Goal: Task Accomplishment & Management: Use online tool/utility

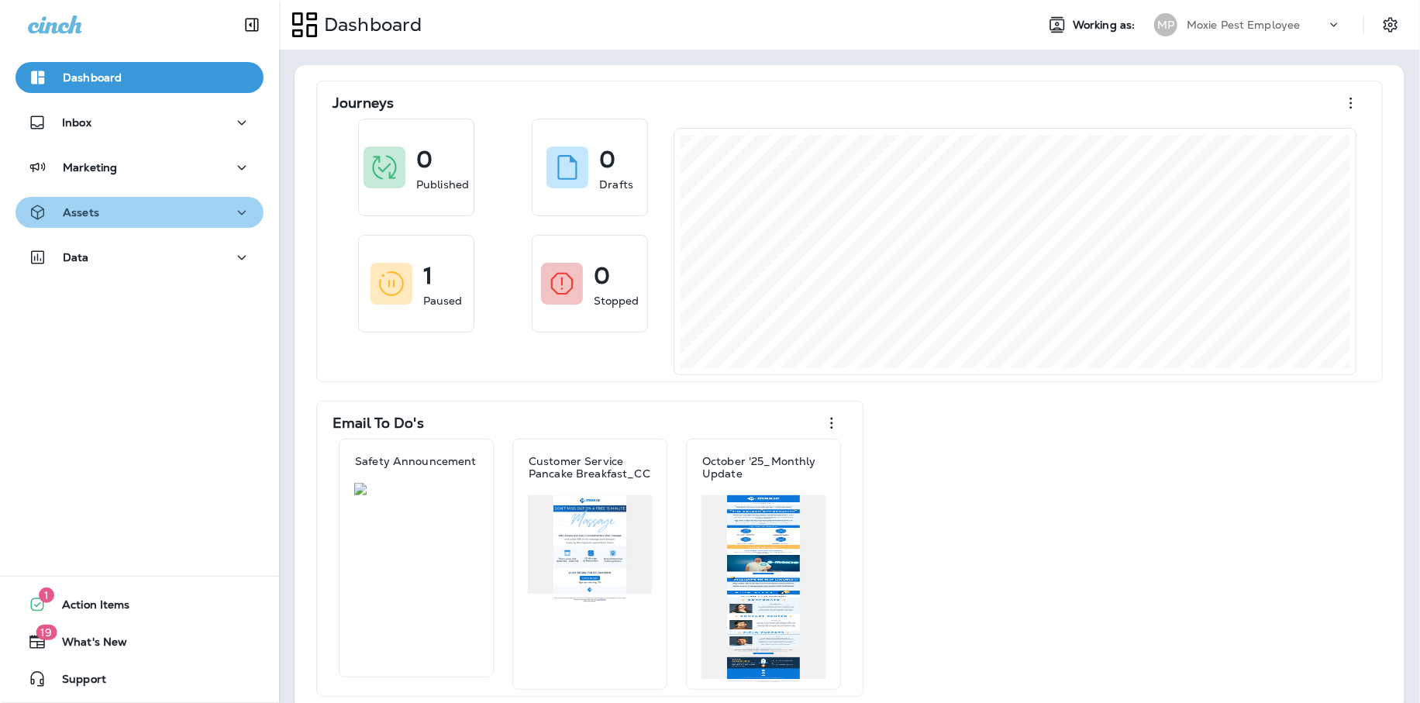
click at [207, 210] on div "Assets" at bounding box center [139, 212] width 223 height 19
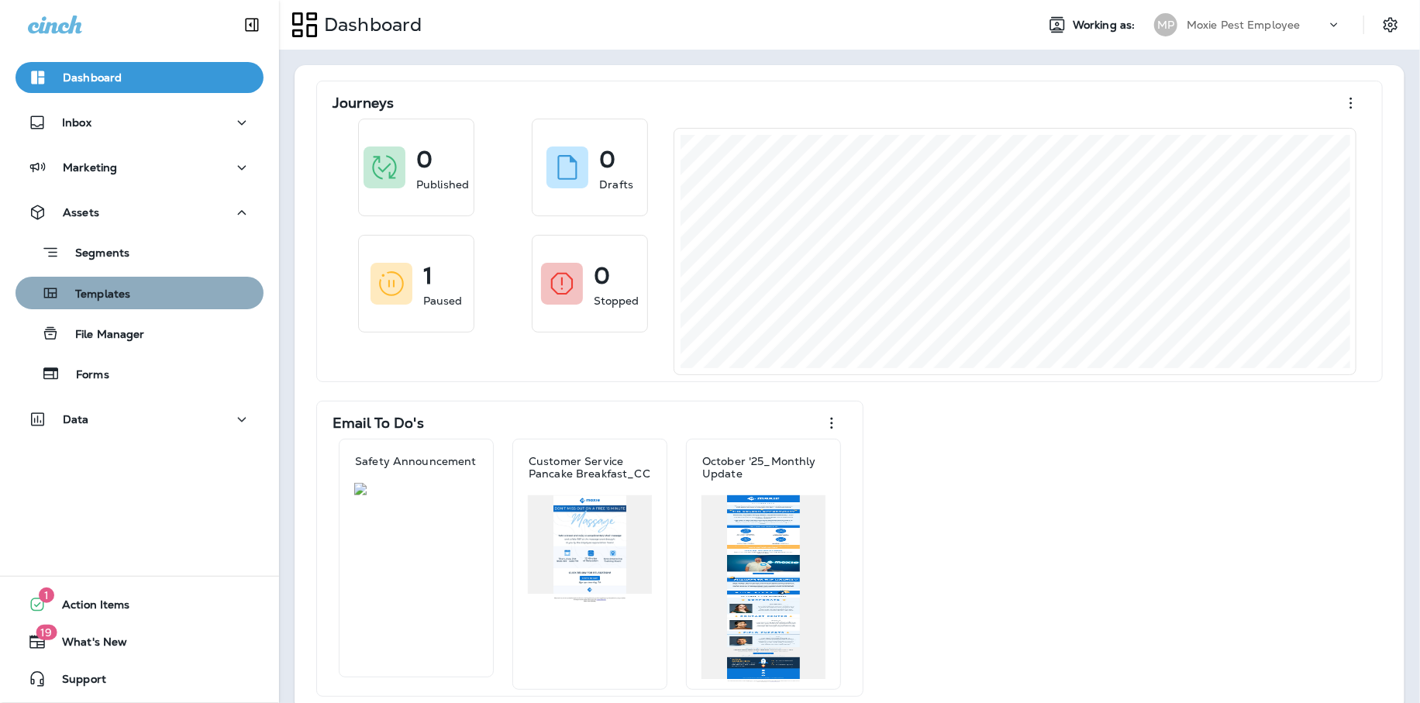
click at [177, 296] on div "Templates" at bounding box center [140, 292] width 236 height 23
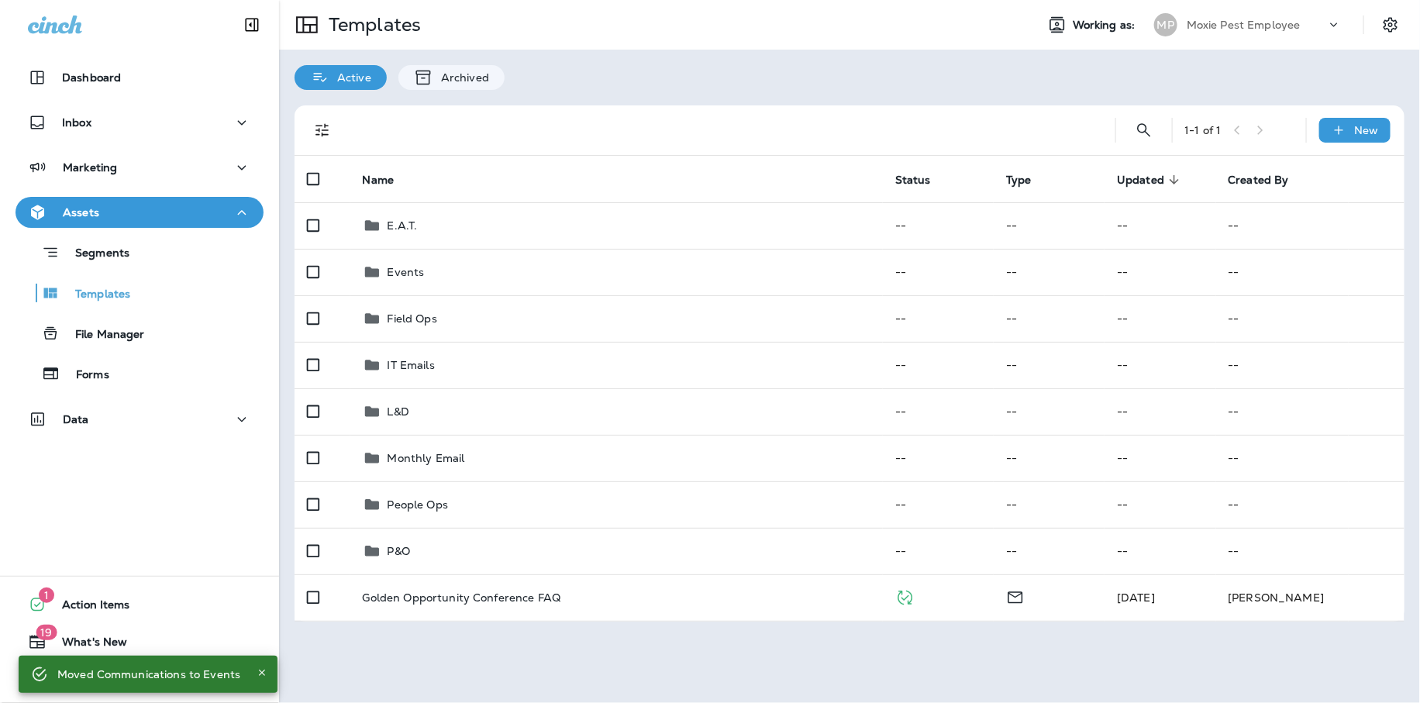
click at [70, 673] on div "Moved Communications to Events" at bounding box center [148, 674] width 183 height 28
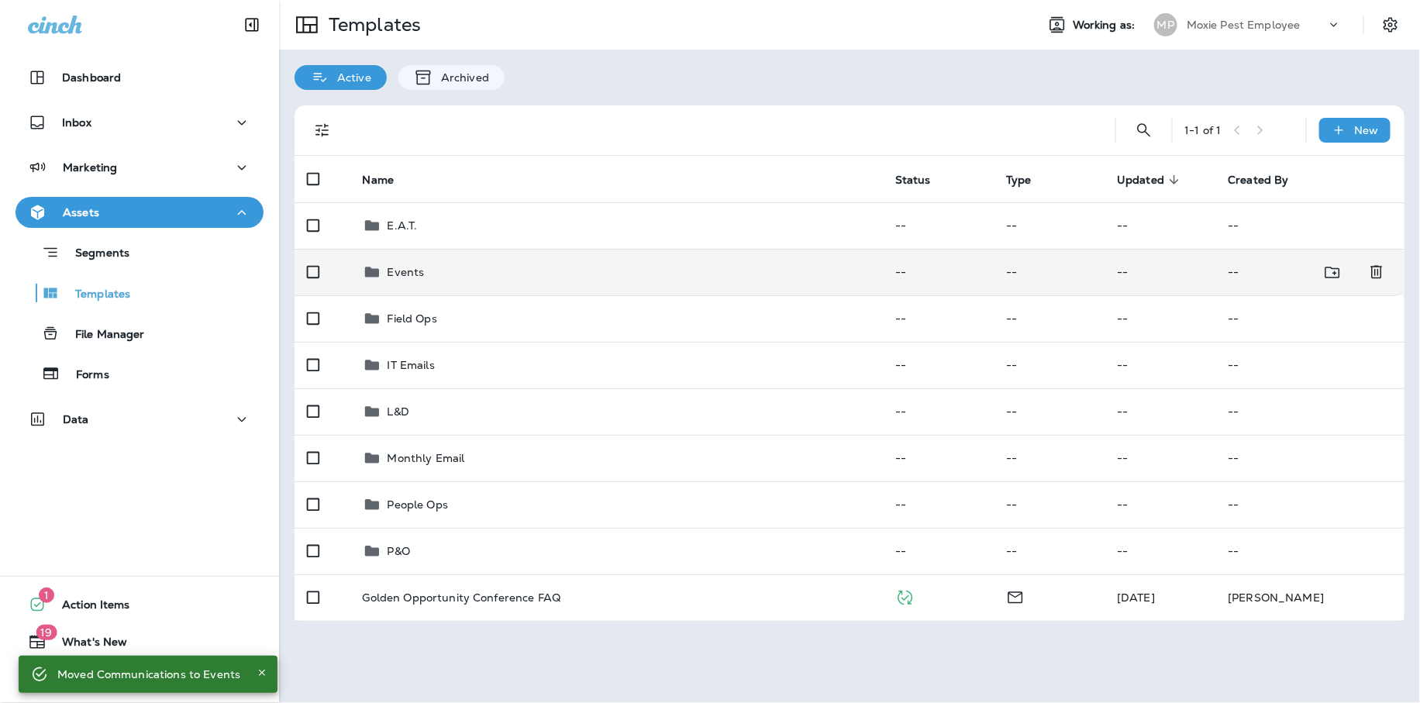
click at [488, 274] on div "Events" at bounding box center [617, 272] width 508 height 19
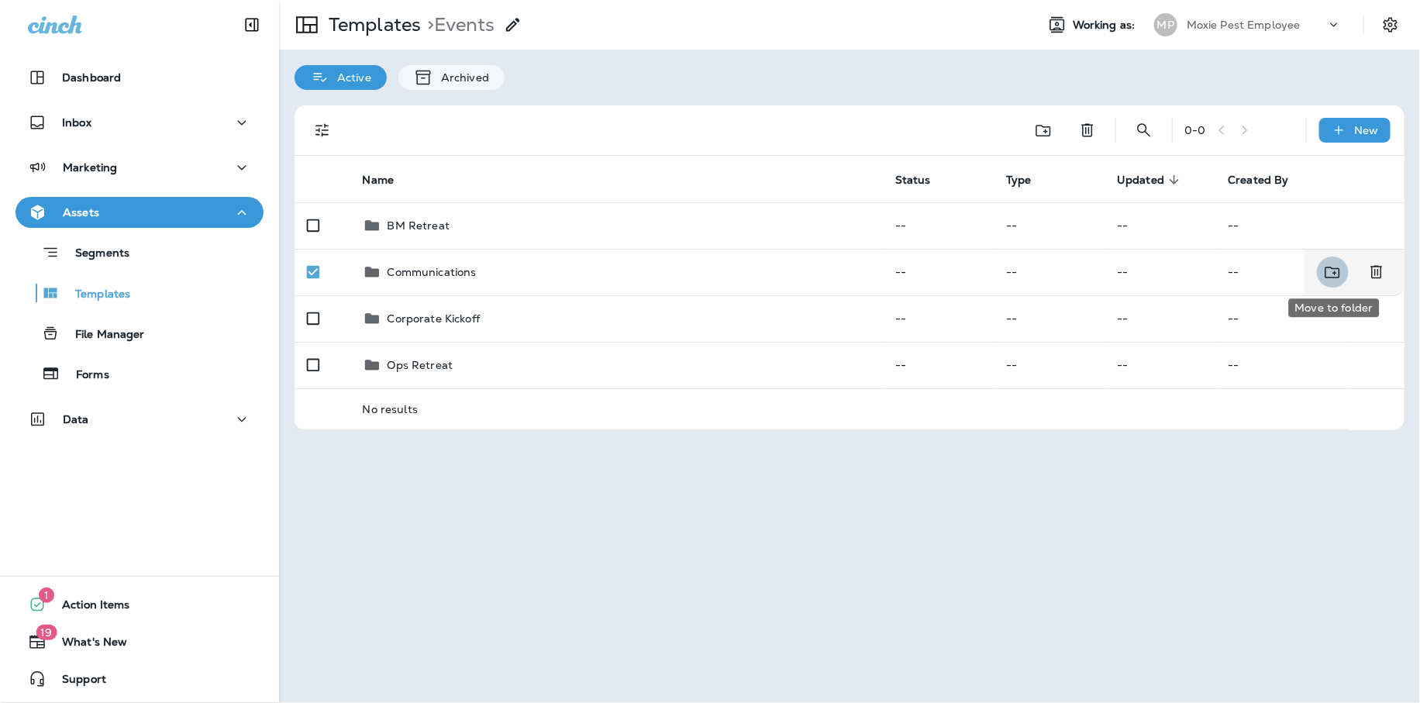
click at [1326, 273] on icon "Move to folder" at bounding box center [1332, 273] width 15 height 12
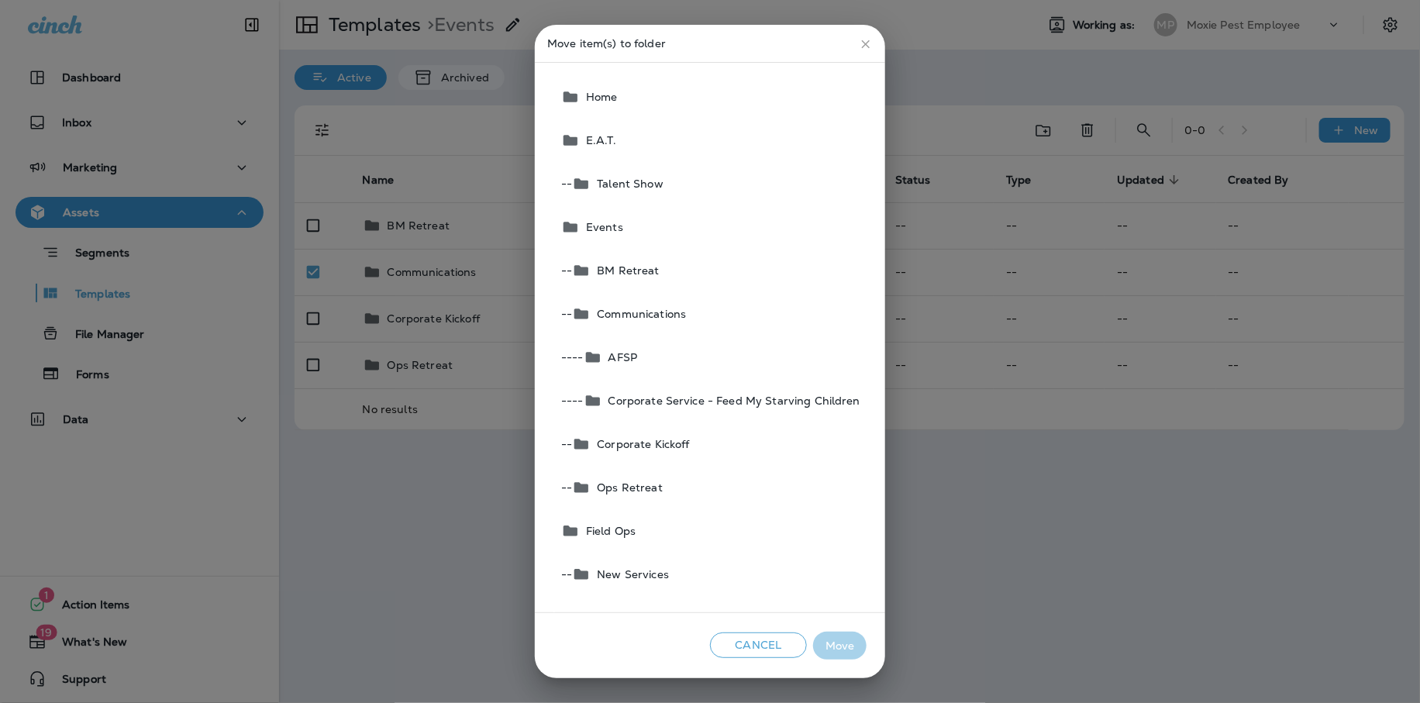
click at [718, 91] on button "Home" at bounding box center [711, 96] width 312 height 43
click at [837, 637] on button "Move" at bounding box center [839, 646] width 53 height 29
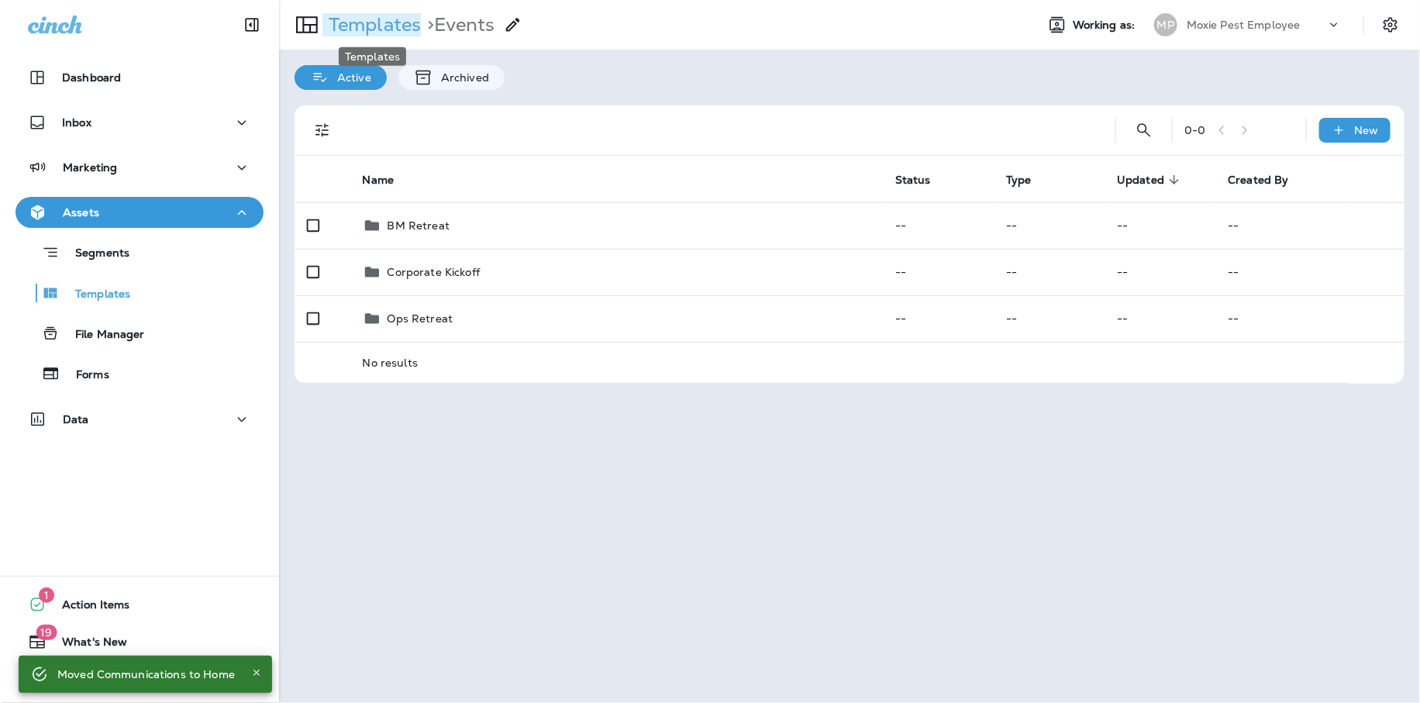
click at [399, 24] on p "Templates" at bounding box center [371, 24] width 98 height 23
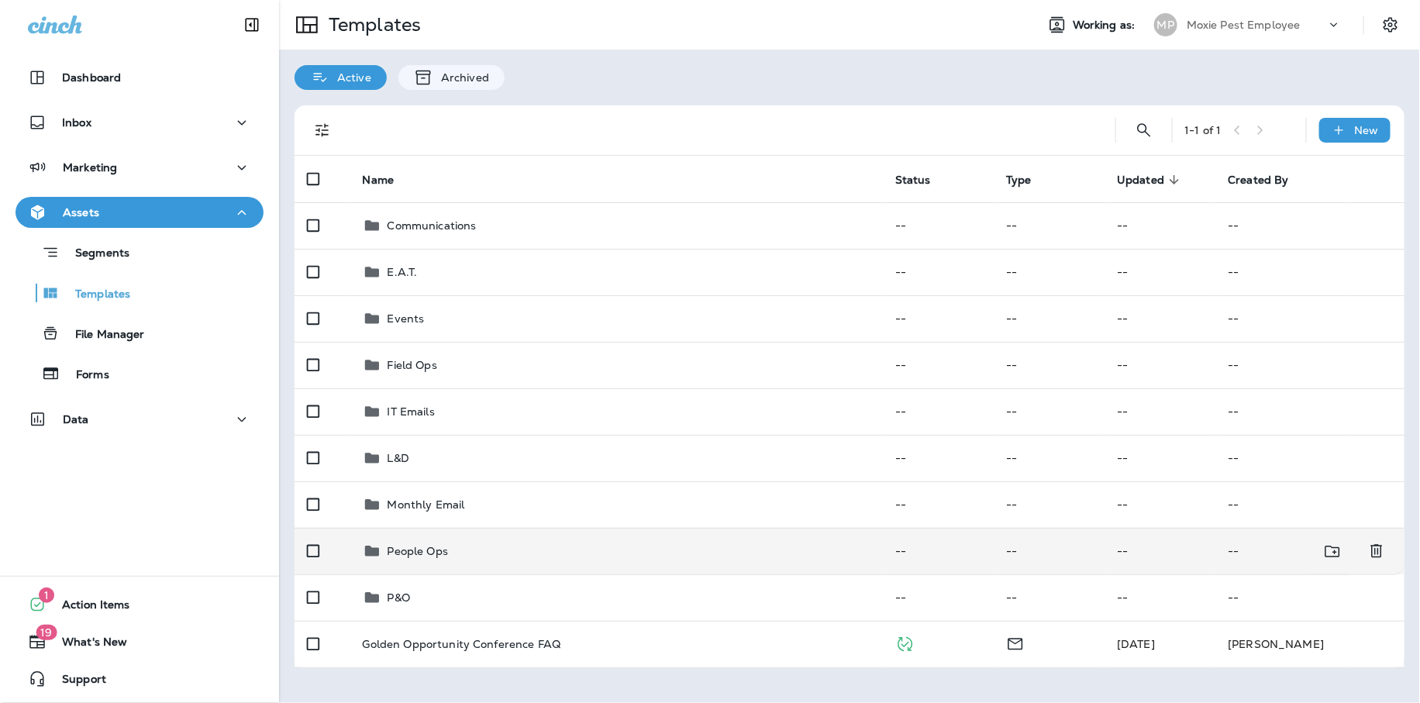
click at [413, 539] on td "People Ops" at bounding box center [616, 551] width 532 height 47
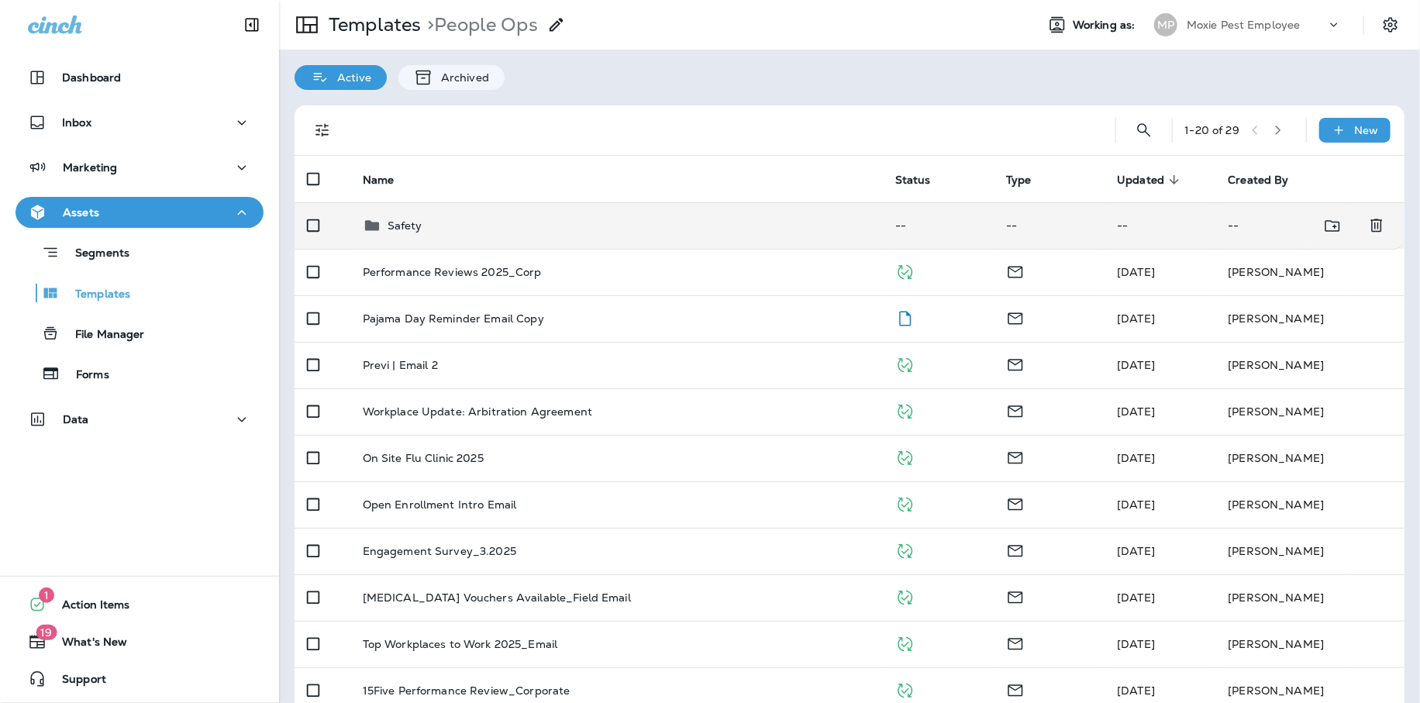
click at [521, 230] on div "Safety" at bounding box center [617, 225] width 508 height 19
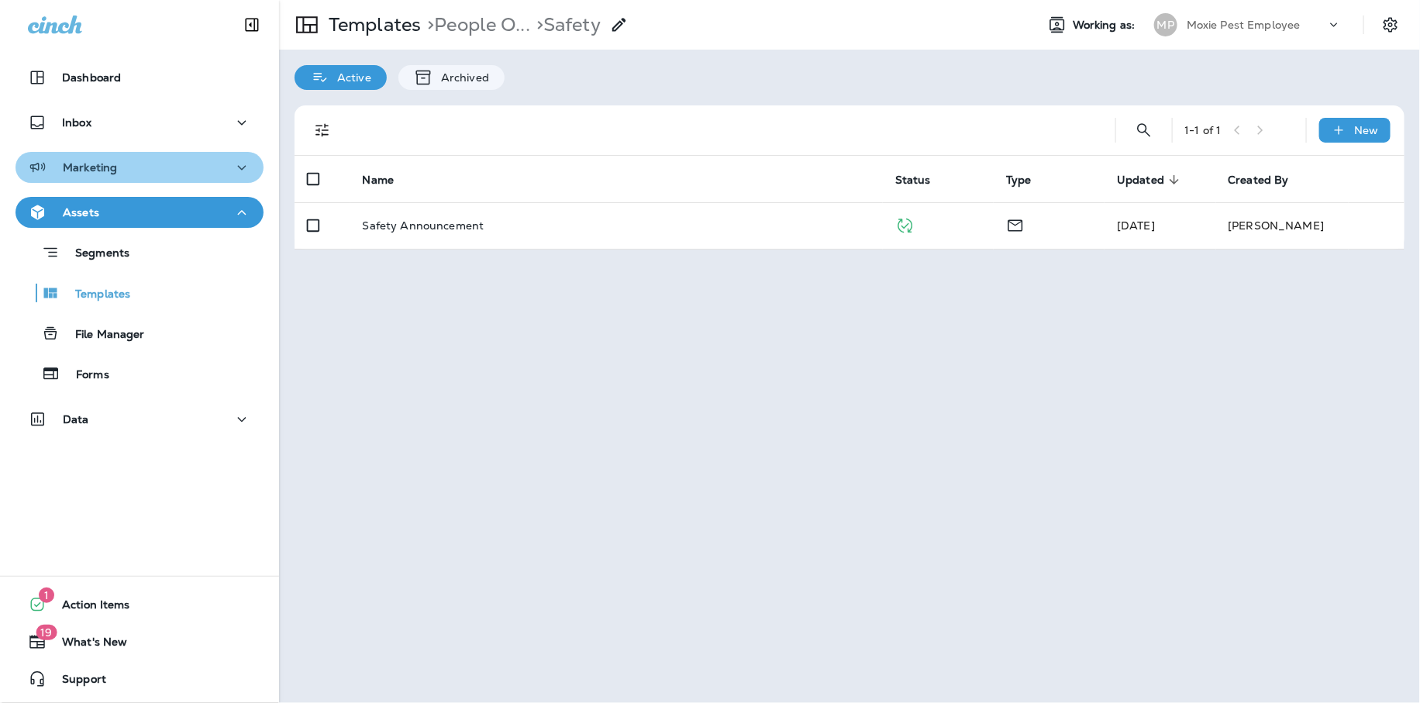
click at [164, 158] on div "Marketing" at bounding box center [139, 167] width 223 height 19
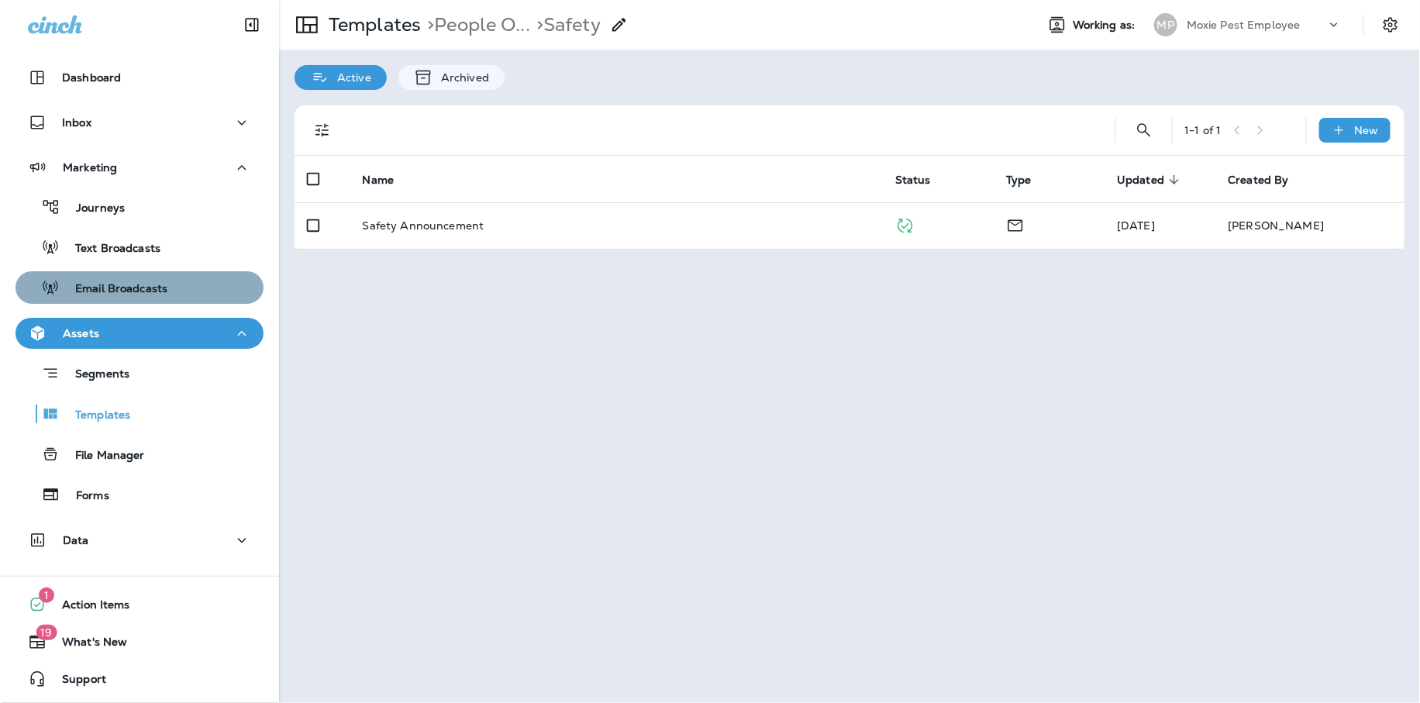
click at [155, 288] on p "Email Broadcasts" at bounding box center [114, 289] width 108 height 15
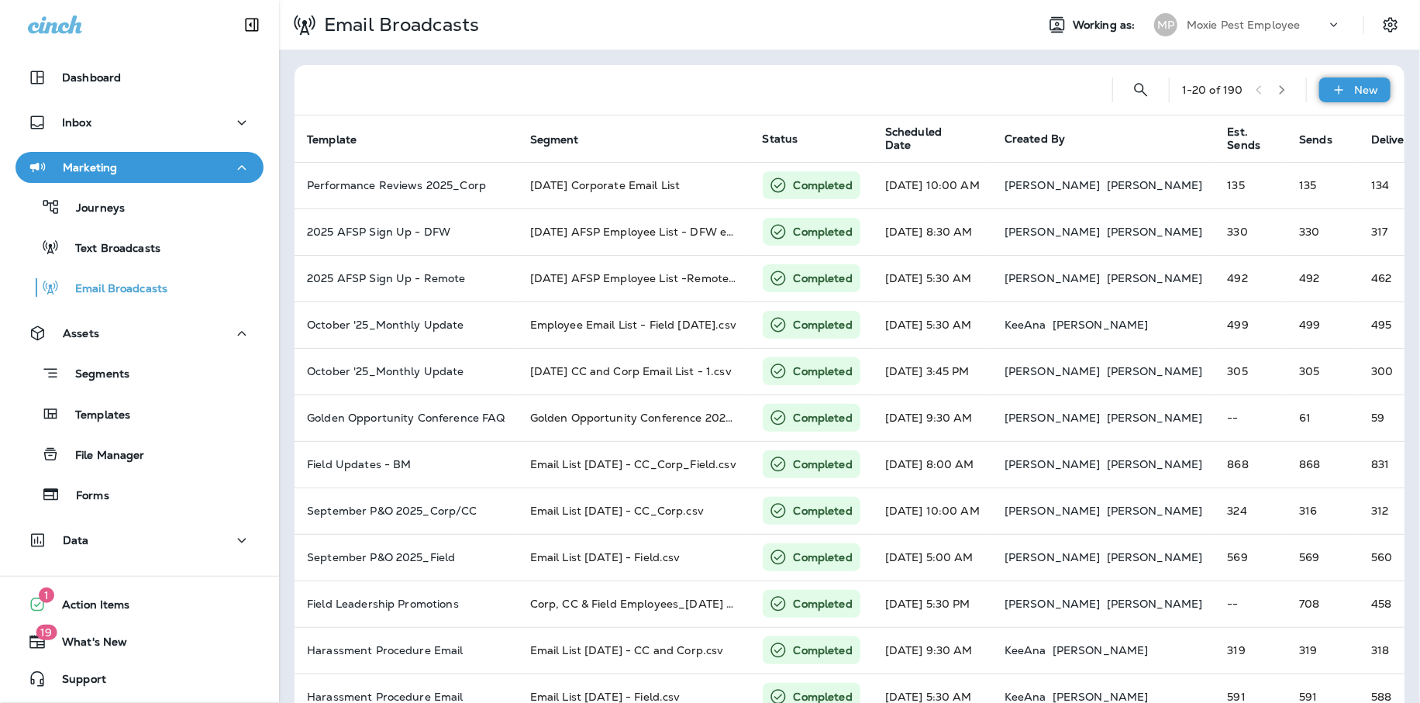
click at [1381, 95] on div "New" at bounding box center [1354, 90] width 71 height 25
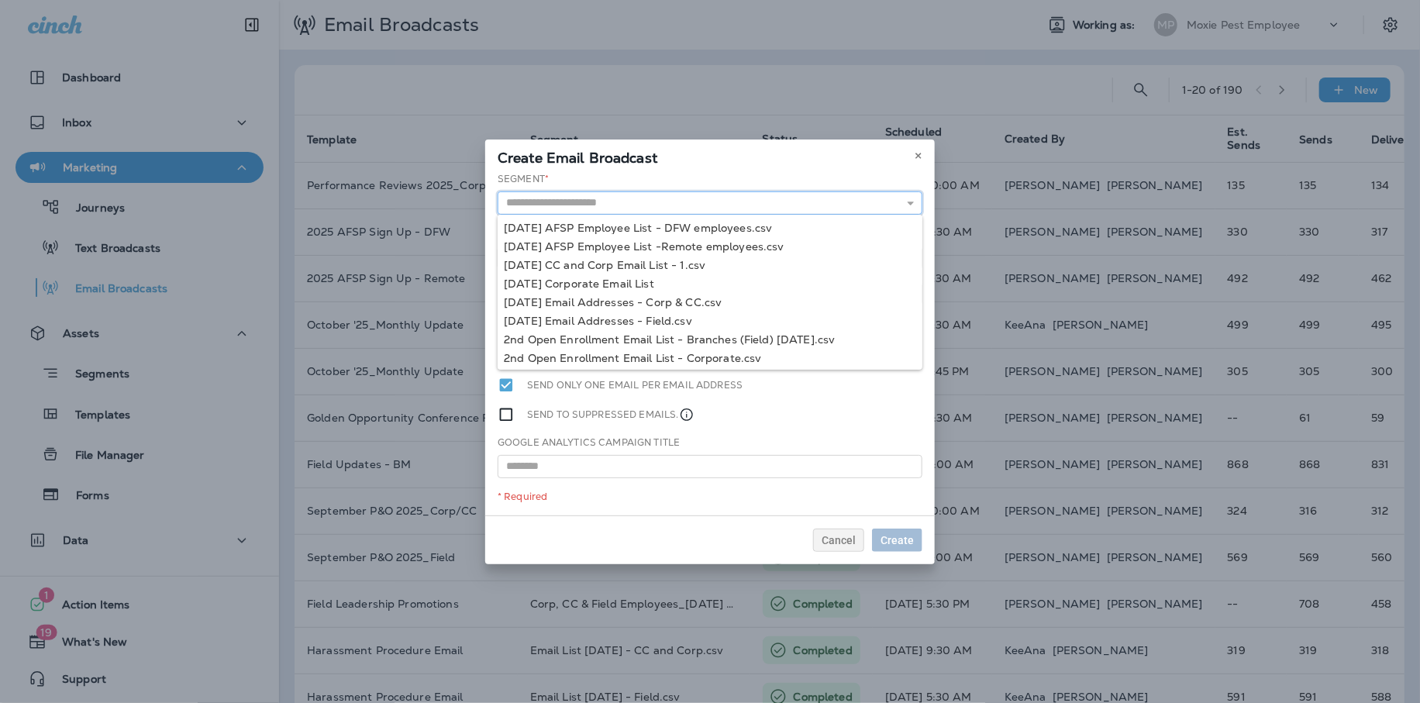
click at [620, 209] on input "text" at bounding box center [710, 202] width 425 height 23
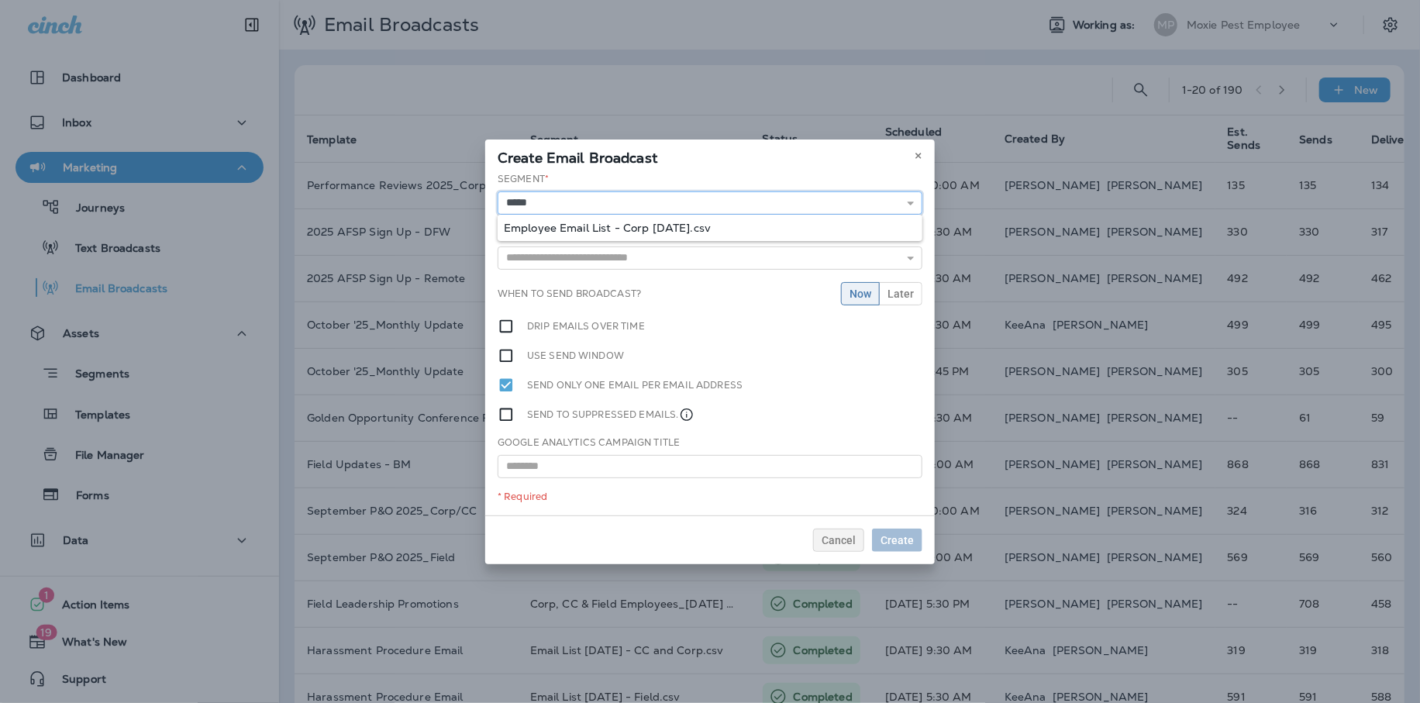
type input "**********"
click at [636, 225] on div "**********" at bounding box center [710, 343] width 450 height 343
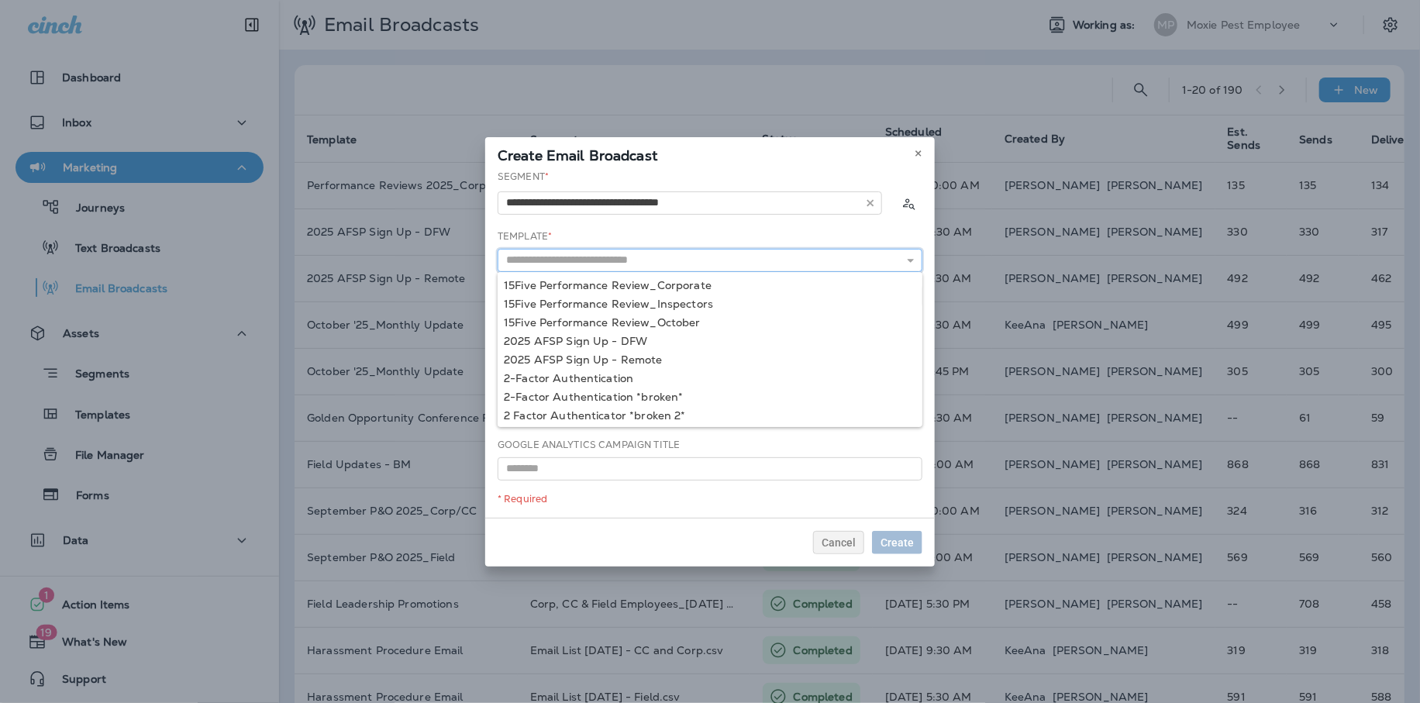
click at [662, 257] on input "text" at bounding box center [710, 260] width 425 height 23
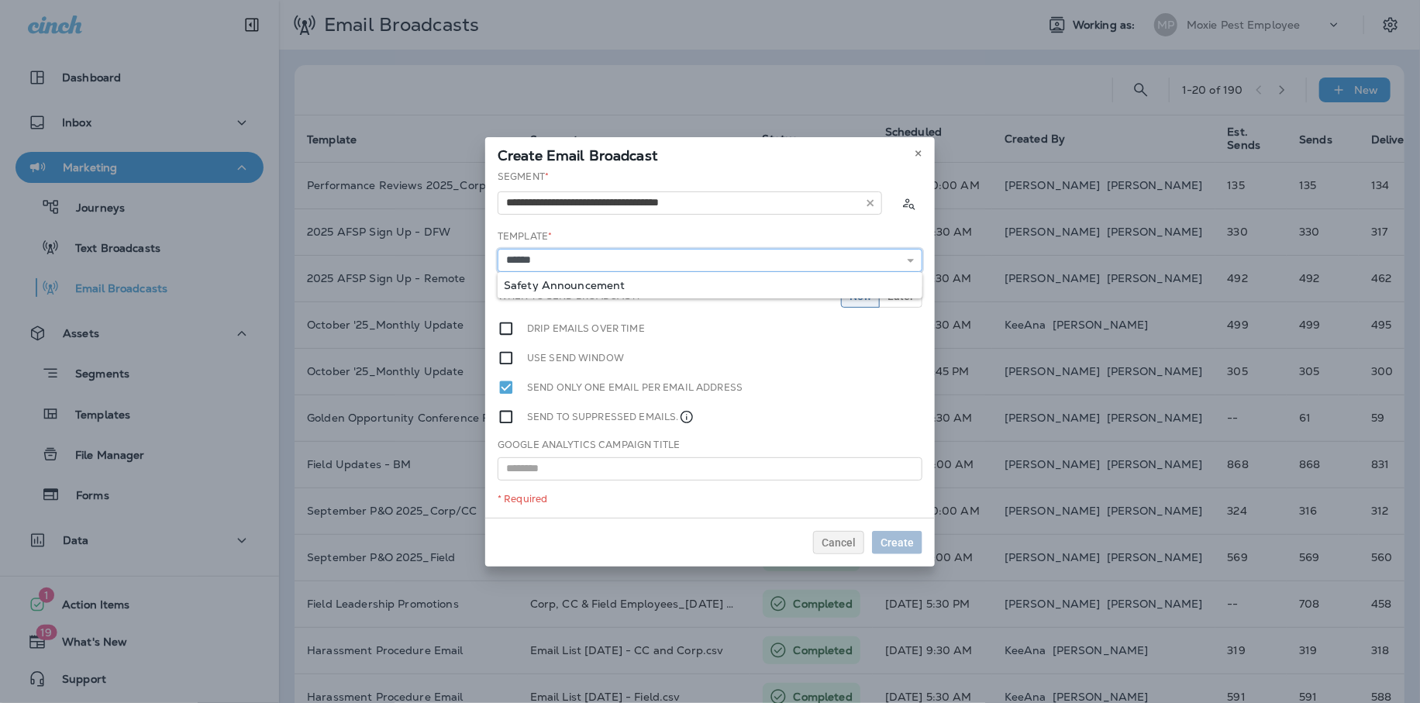
type input "**********"
click at [729, 287] on div "**********" at bounding box center [710, 344] width 450 height 348
click at [899, 298] on span "Later" at bounding box center [900, 296] width 26 height 11
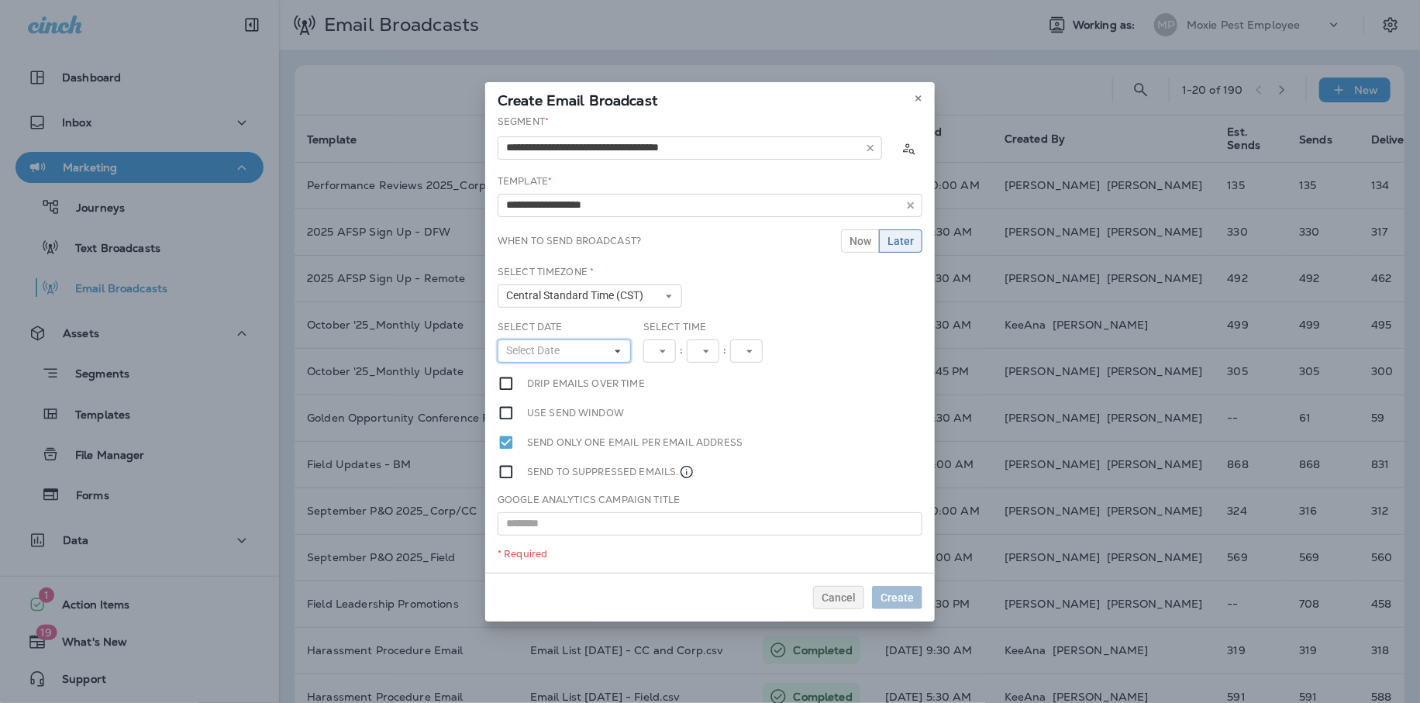
click at [586, 342] on button "Select Date" at bounding box center [564, 350] width 133 height 23
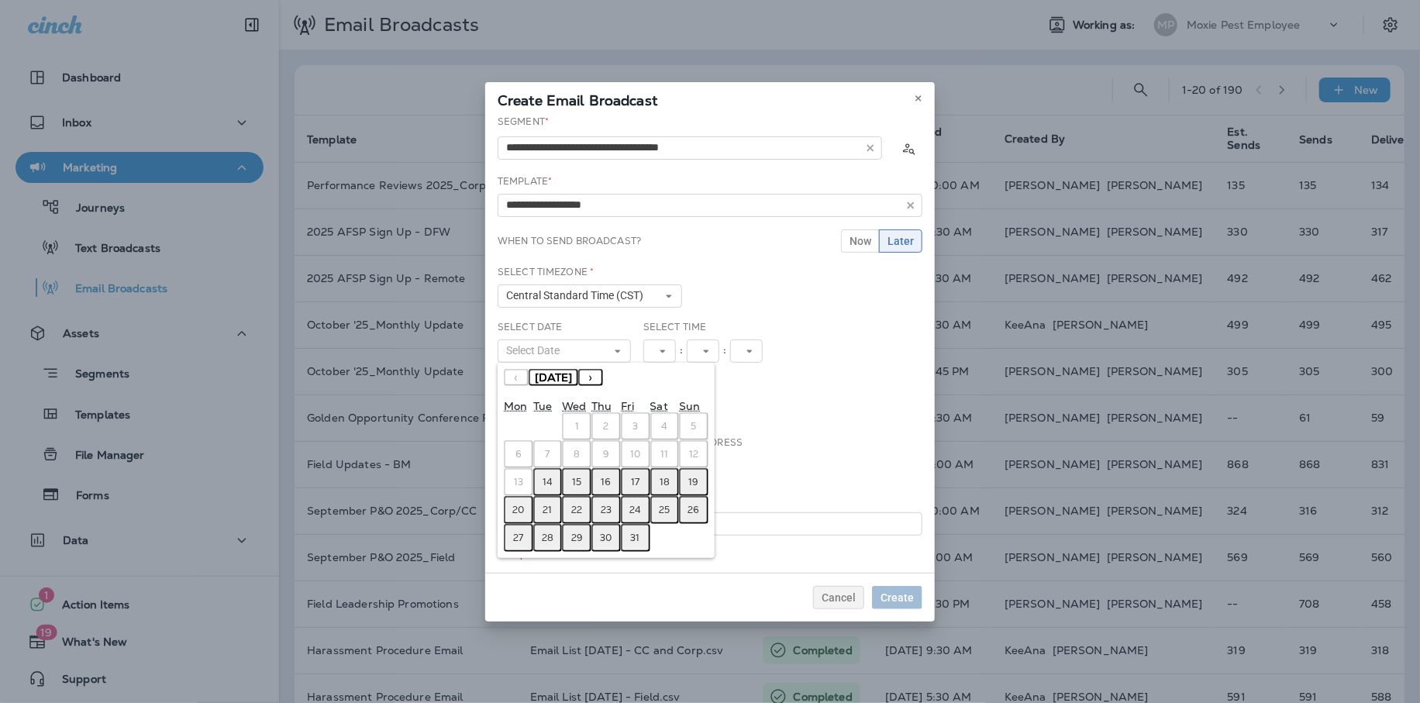
click at [546, 481] on abbr "14" at bounding box center [548, 482] width 10 height 12
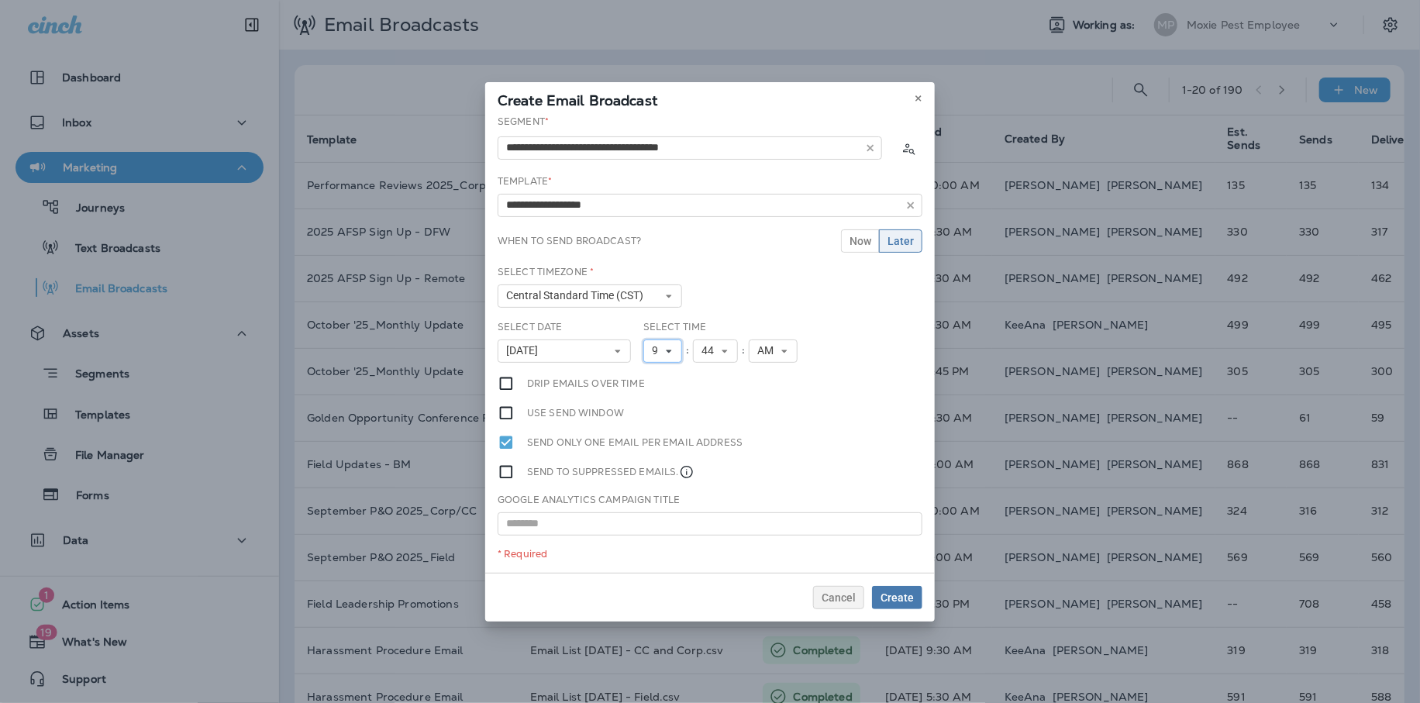
click at [670, 354] on icon at bounding box center [668, 350] width 9 height 9
click at [671, 543] on link "10" at bounding box center [662, 543] width 39 height 19
click at [730, 357] on button "44" at bounding box center [721, 350] width 45 height 23
click at [719, 491] on link "30" at bounding box center [721, 492] width 45 height 19
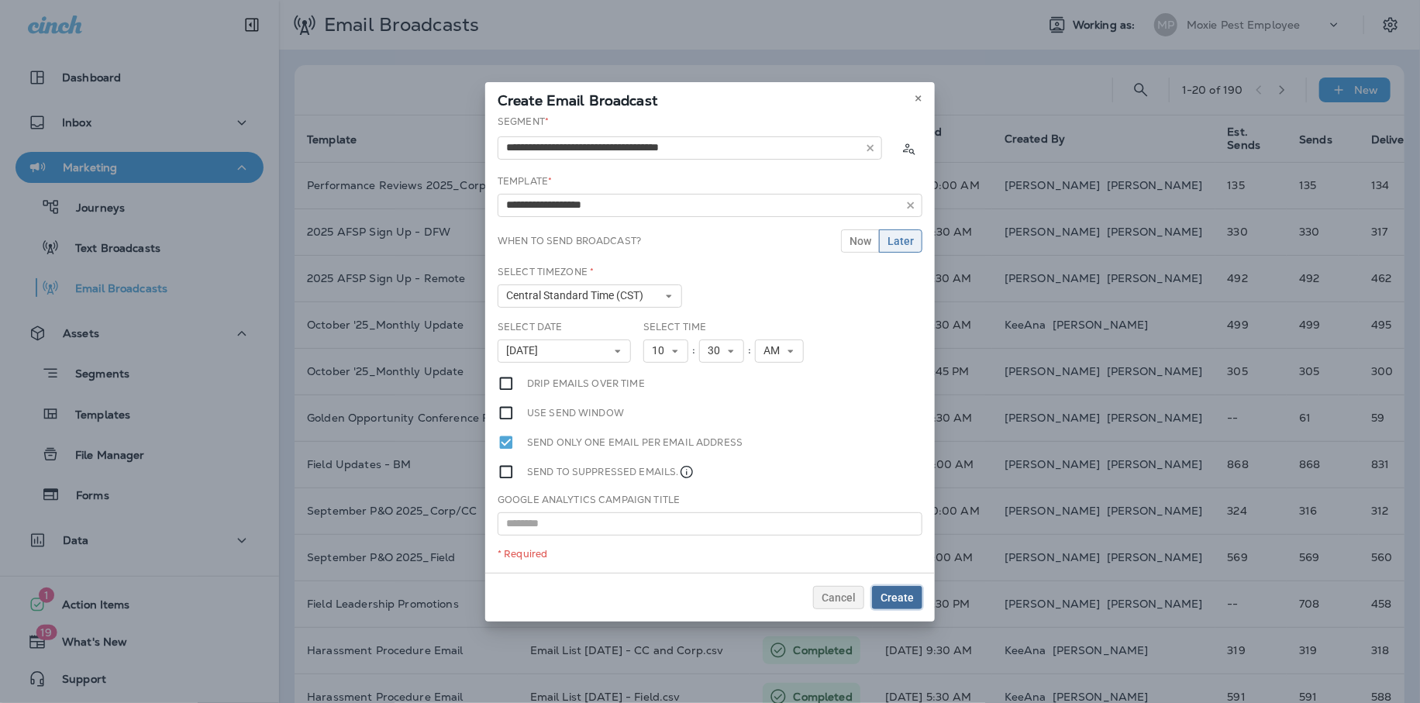
click at [891, 593] on span "Create" at bounding box center [896, 597] width 33 height 11
